Goal: Find specific page/section: Locate a particular part of the current website

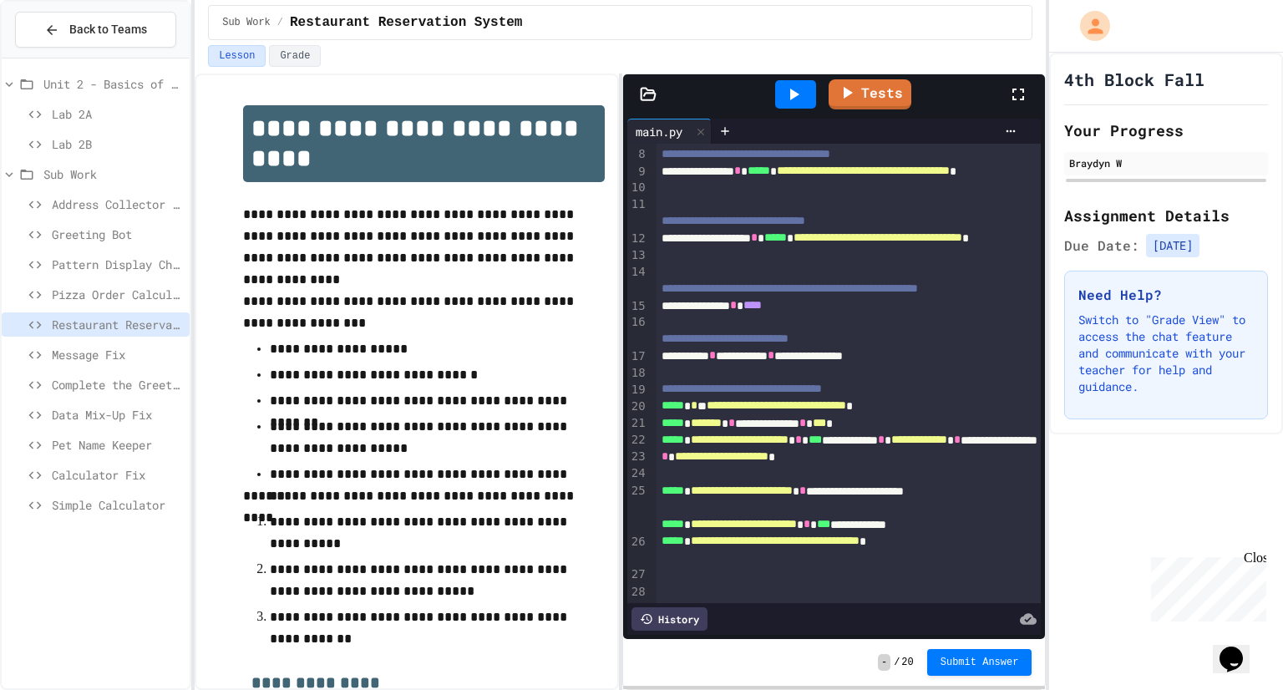
scroll to position [152, 0]
click at [99, 200] on span "Address Collector Fix" at bounding box center [117, 204] width 131 height 18
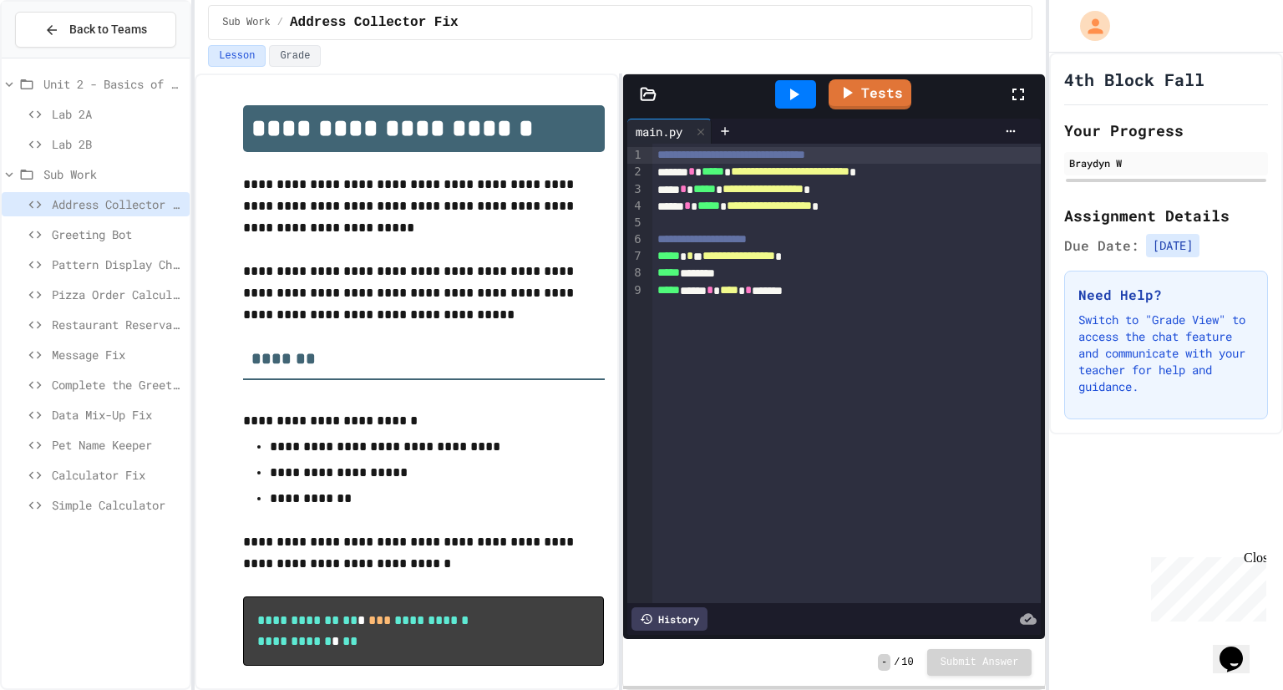
click at [104, 485] on div "Calculator Fix" at bounding box center [96, 475] width 188 height 24
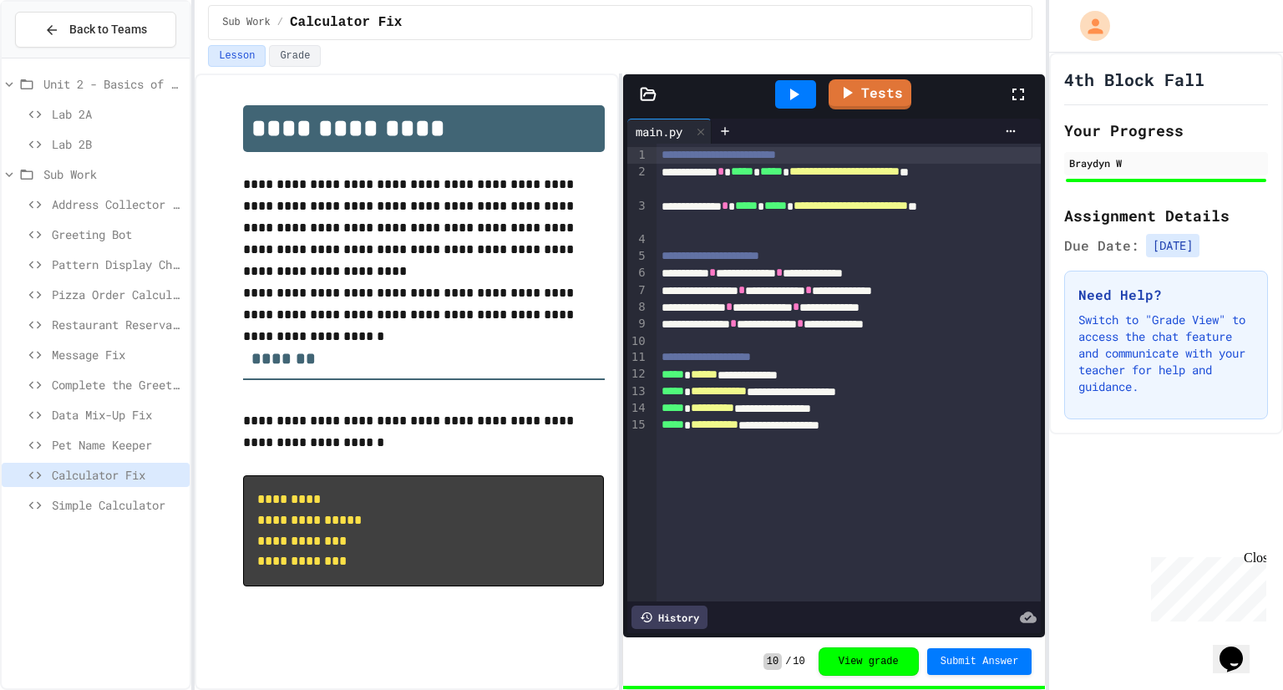
click at [575, 390] on p at bounding box center [423, 399] width 361 height 22
click at [143, 500] on span "Simple Calculator" at bounding box center [117, 505] width 131 height 18
